Goal: Task Accomplishment & Management: Manage account settings

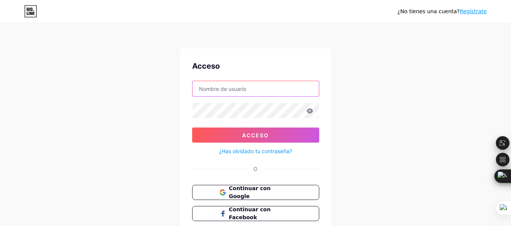
click at [224, 84] on input "text" at bounding box center [255, 88] width 126 height 15
type input "[EMAIL_ADDRESS][DOMAIN_NAME]"
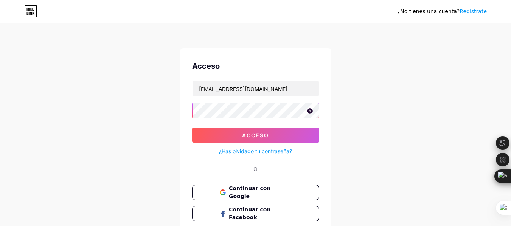
click at [192, 128] on button "Acceso" at bounding box center [255, 135] width 127 height 15
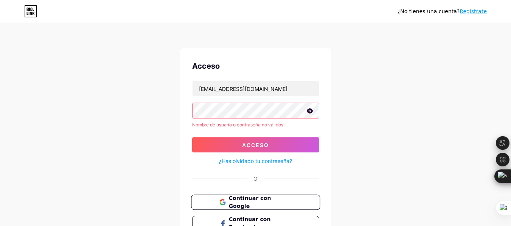
click at [258, 204] on font "Continuar con Google" at bounding box center [249, 202] width 42 height 14
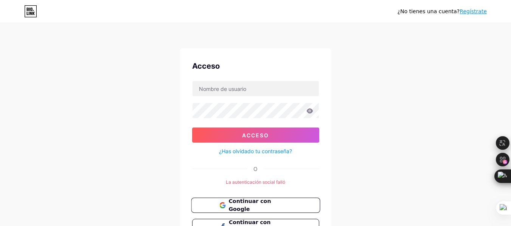
click at [259, 205] on font "Continuar con Google" at bounding box center [249, 206] width 42 height 14
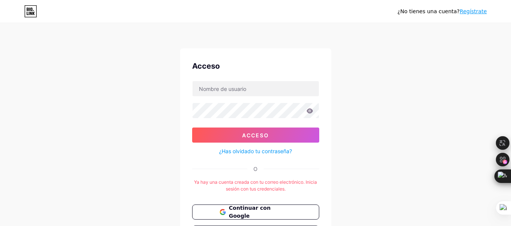
click at [255, 148] on link "¿Has olvidado tu contraseña?" at bounding box center [255, 151] width 73 height 8
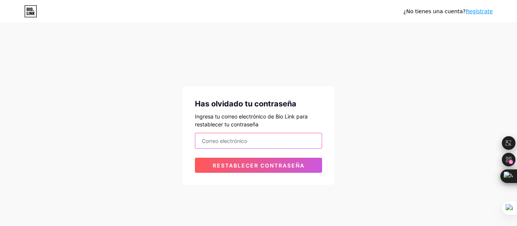
click at [247, 143] on input "email" at bounding box center [258, 140] width 126 height 15
type input "[EMAIL_ADDRESS][DOMAIN_NAME]"
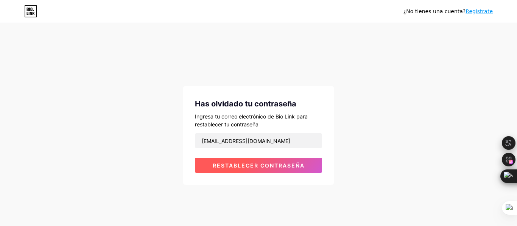
click at [252, 168] on font "Restablecer contraseña" at bounding box center [259, 166] width 92 height 6
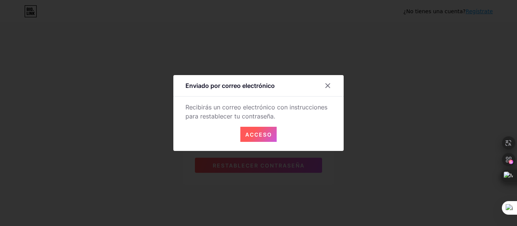
click at [256, 134] on font "Acceso" at bounding box center [258, 135] width 27 height 6
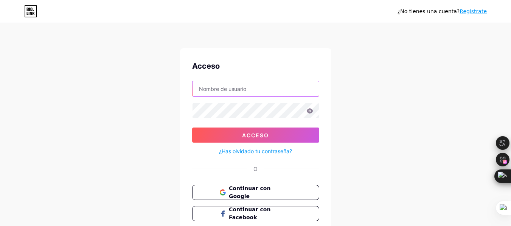
click at [245, 92] on input "text" at bounding box center [255, 88] width 126 height 15
